Goal: Task Accomplishment & Management: Manage account settings

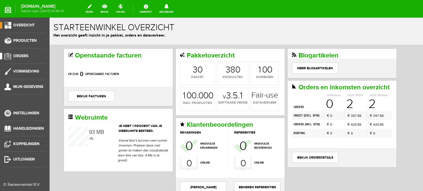
click at [25, 55] on span "Orders" at bounding box center [20, 56] width 15 height 5
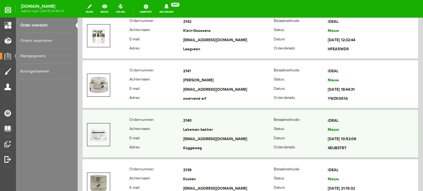
scroll to position [220, 0]
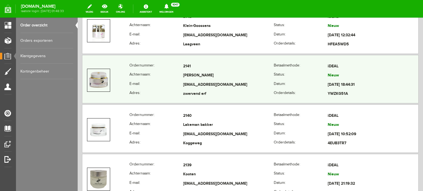
click at [187, 73] on td "[PERSON_NAME]" at bounding box center [228, 75] width 91 height 9
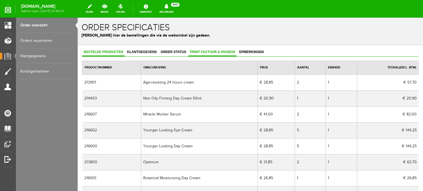
click at [209, 50] on link "Print factuur & pakbon" at bounding box center [212, 52] width 48 height 8
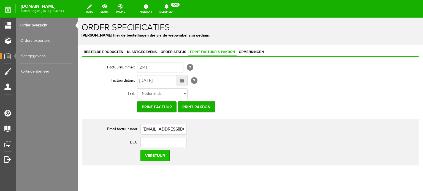
click at [156, 154] on input "Verstuur" at bounding box center [154, 155] width 29 height 11
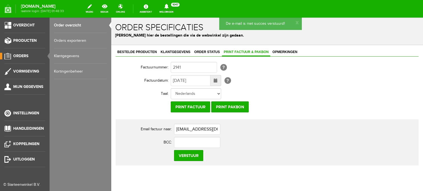
click at [19, 55] on span "Orders" at bounding box center [20, 56] width 15 height 5
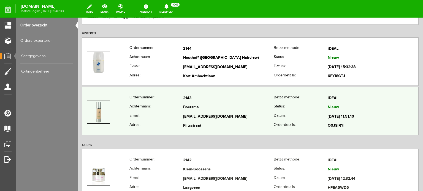
scroll to position [83, 0]
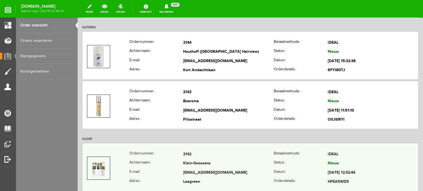
click at [195, 159] on td "Klein-Goossens" at bounding box center [228, 163] width 91 height 9
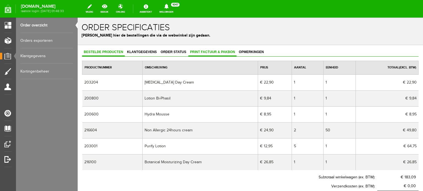
click at [205, 51] on span "Print factuur & pakbon" at bounding box center [212, 52] width 48 height 4
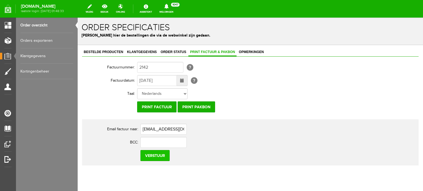
click at [157, 155] on input "Verstuur" at bounding box center [154, 155] width 29 height 11
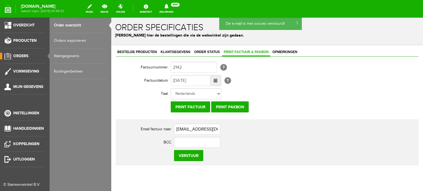
click at [20, 54] on span "Orders" at bounding box center [20, 56] width 15 height 5
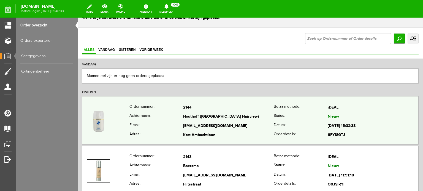
scroll to position [28, 0]
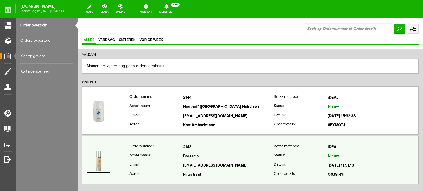
click at [195, 158] on td "Boersma" at bounding box center [228, 156] width 91 height 9
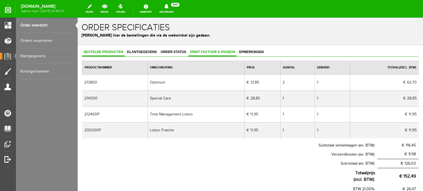
click at [213, 51] on span "Print factuur & pakbon" at bounding box center [212, 52] width 48 height 4
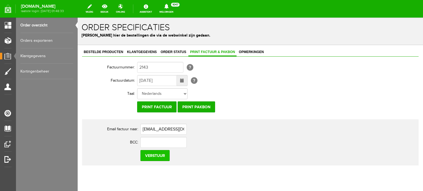
click at [156, 155] on input "Verstuur" at bounding box center [154, 155] width 29 height 11
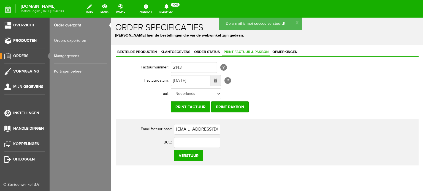
click at [21, 55] on span "Orders" at bounding box center [20, 56] width 15 height 5
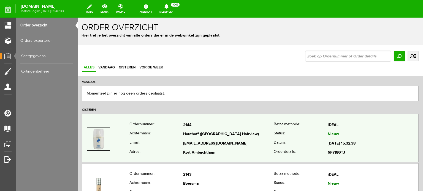
click at [198, 134] on td "Houthoff ([GEOGRAPHIC_DATA] Hairview)" at bounding box center [228, 134] width 91 height 9
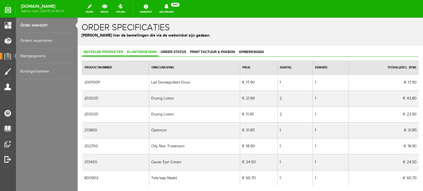
click at [147, 50] on span "Klantgegevens" at bounding box center [141, 52] width 33 height 4
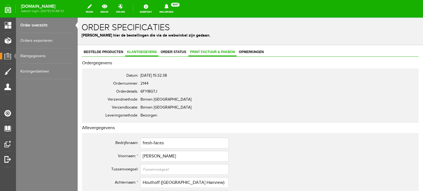
click at [218, 51] on span "Print factuur & pakbon" at bounding box center [212, 52] width 48 height 4
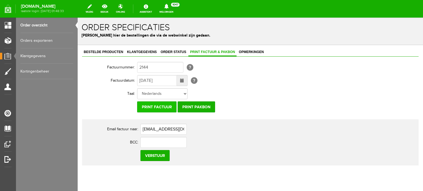
click at [161, 107] on input "Print factuur" at bounding box center [156, 107] width 39 height 11
click at [134, 50] on span "Klantgegevens" at bounding box center [141, 52] width 33 height 4
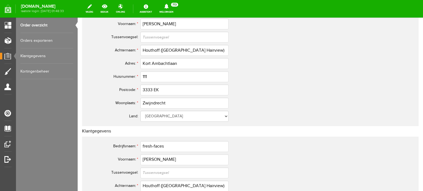
scroll to position [55, 0]
